Goal: Transaction & Acquisition: Obtain resource

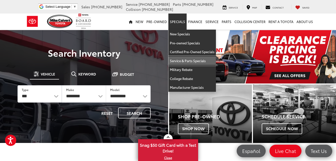
click at [182, 61] on link "Service & Parts Specials" at bounding box center [192, 60] width 48 height 9
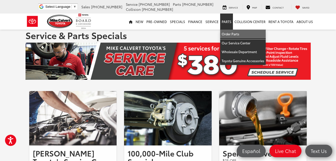
click at [224, 34] on link "Order Parts" at bounding box center [243, 34] width 46 height 9
